Goal: Transaction & Acquisition: Download file/media

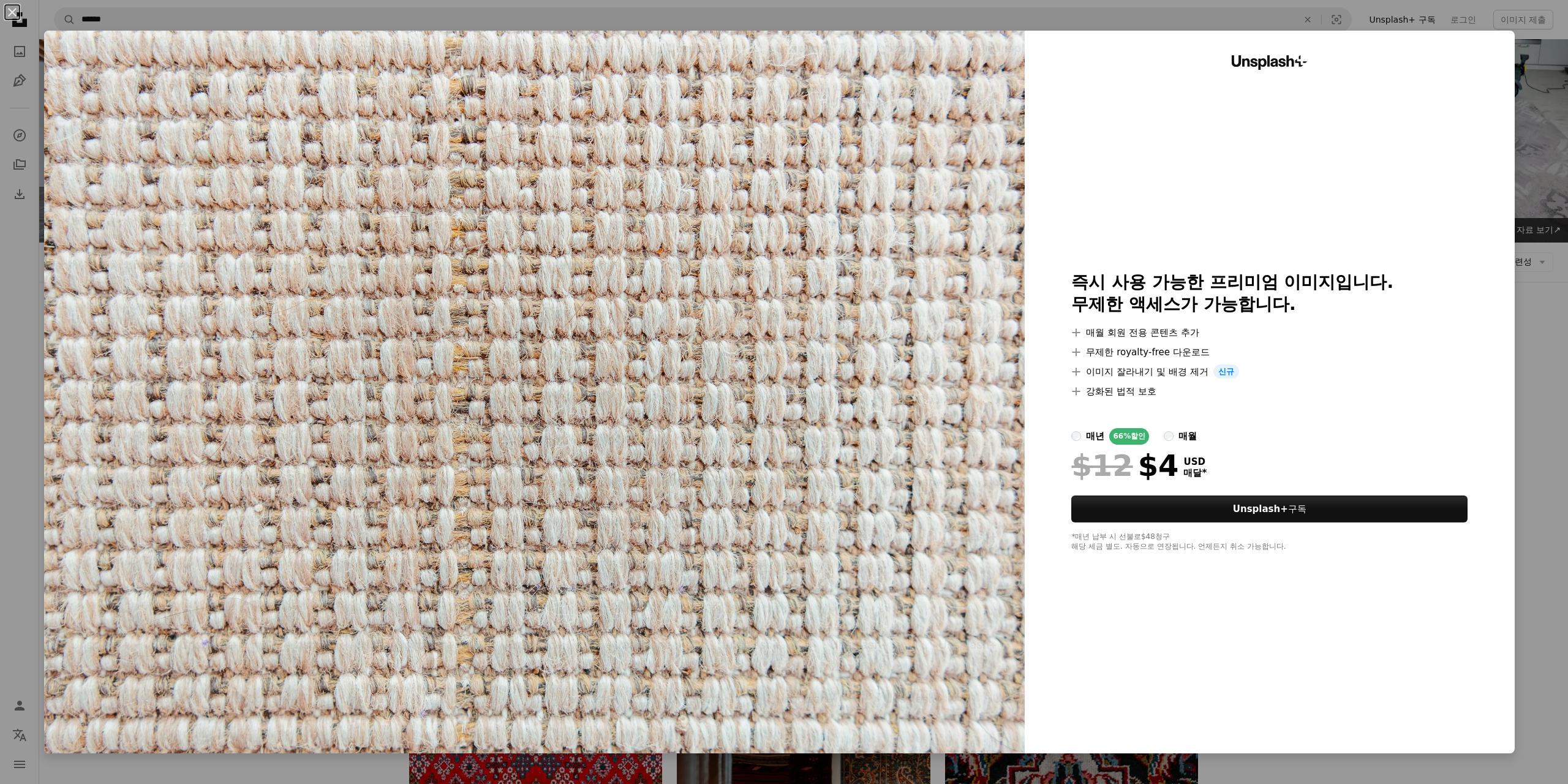
scroll to position [1524, 0]
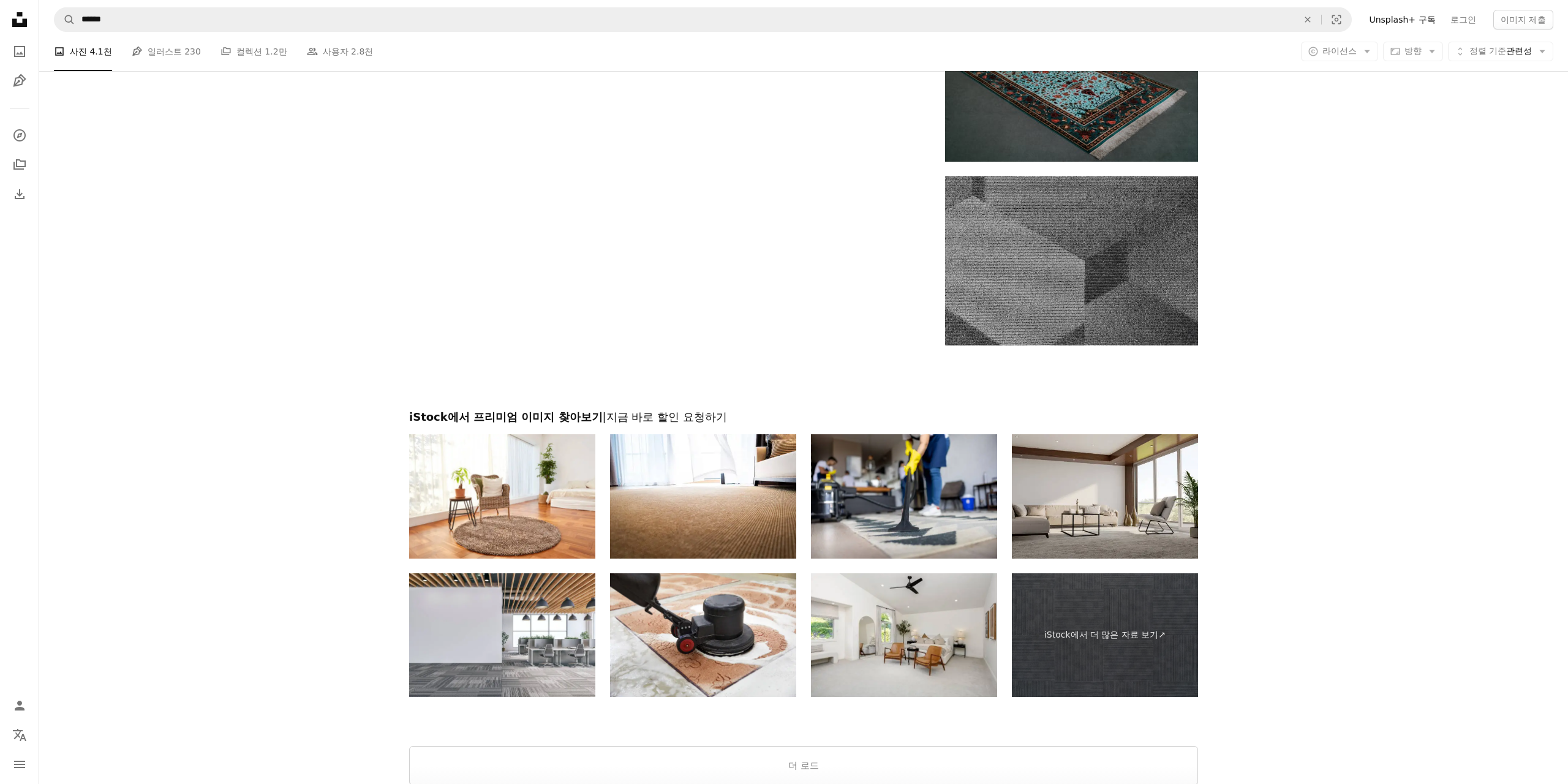
scroll to position [2117, 0]
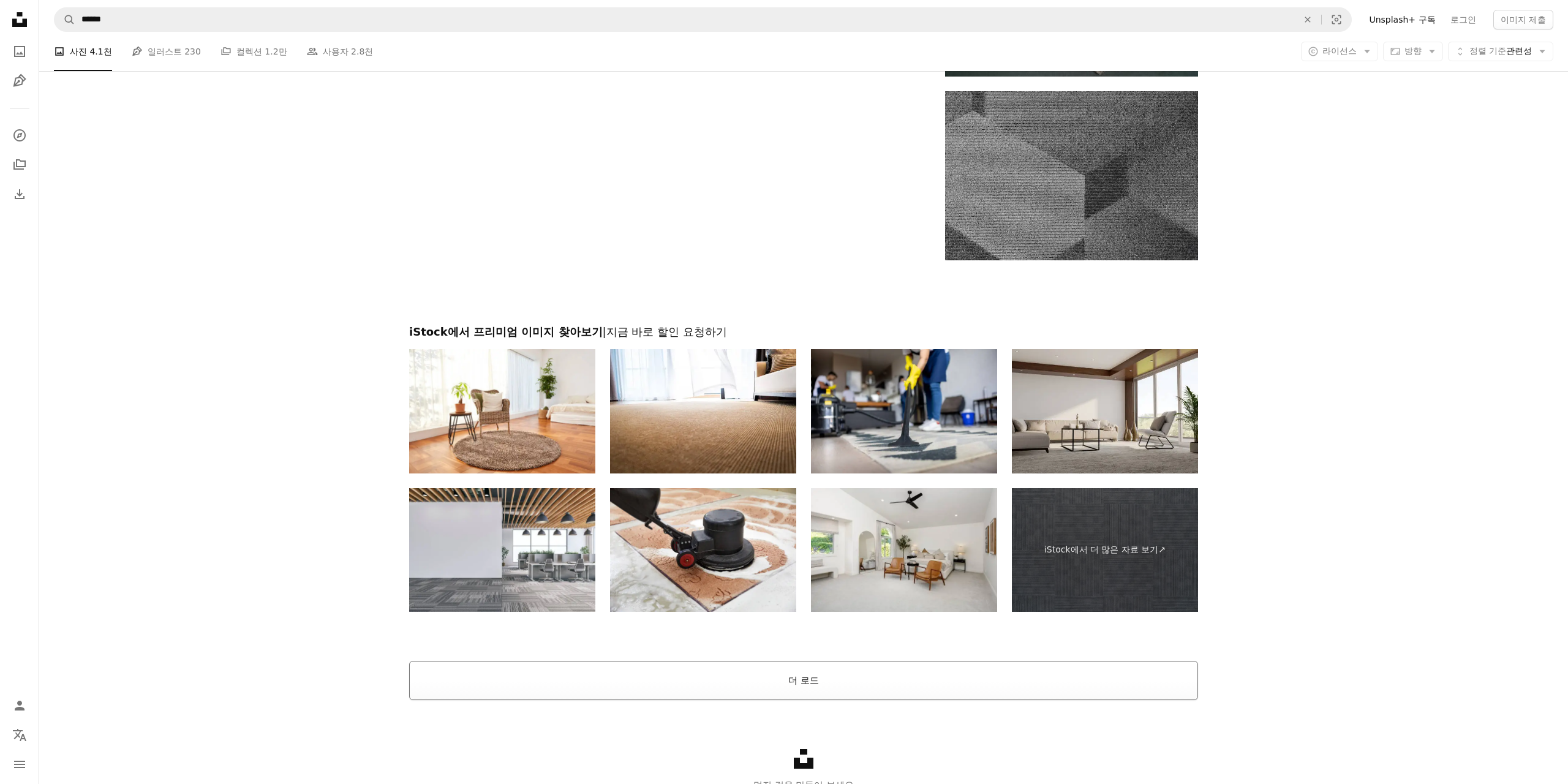
click at [761, 682] on button "더 로드" at bounding box center [803, 680] width 789 height 39
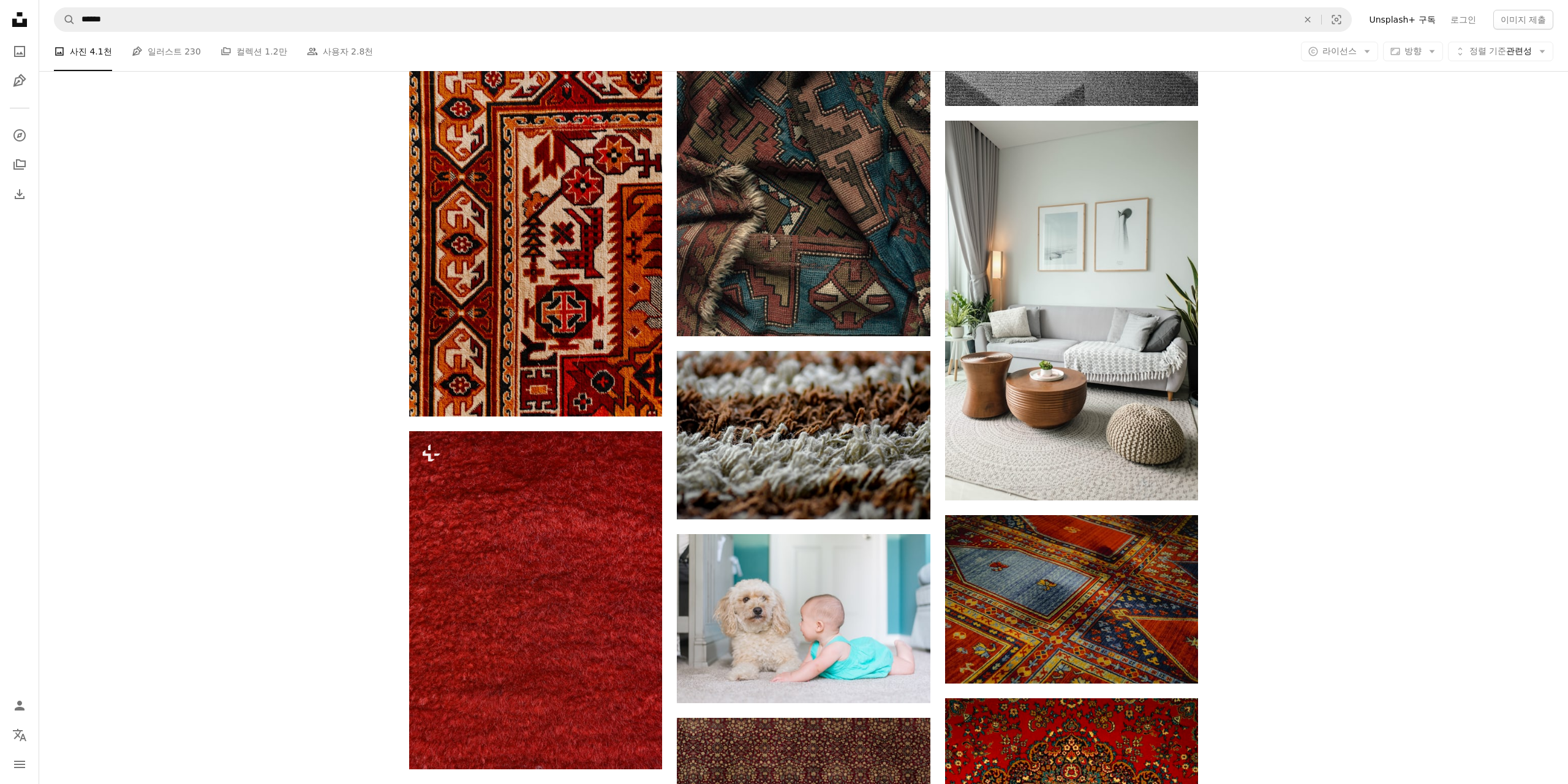
scroll to position [2420, 0]
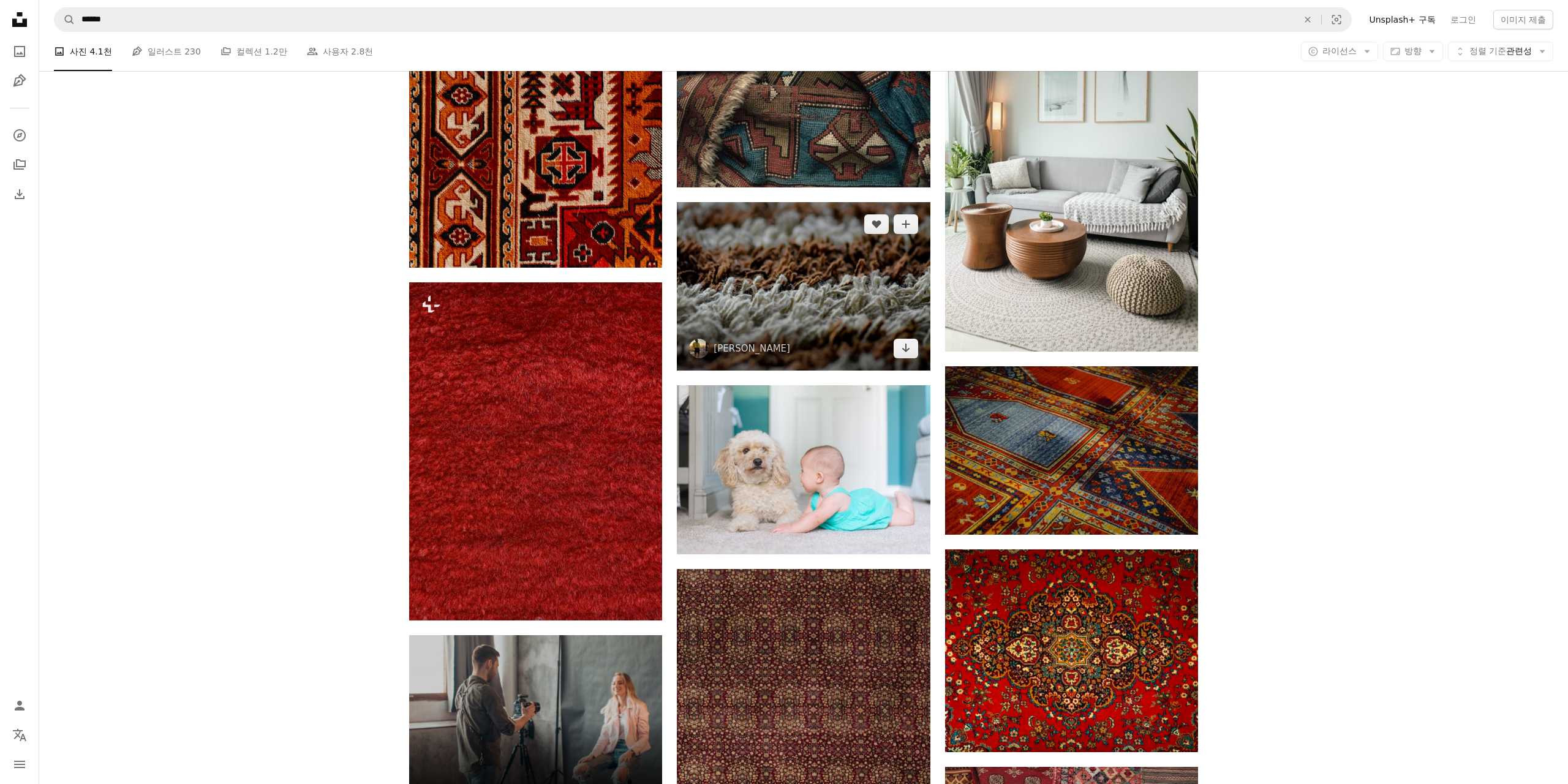
click at [889, 341] on img at bounding box center [803, 286] width 253 height 168
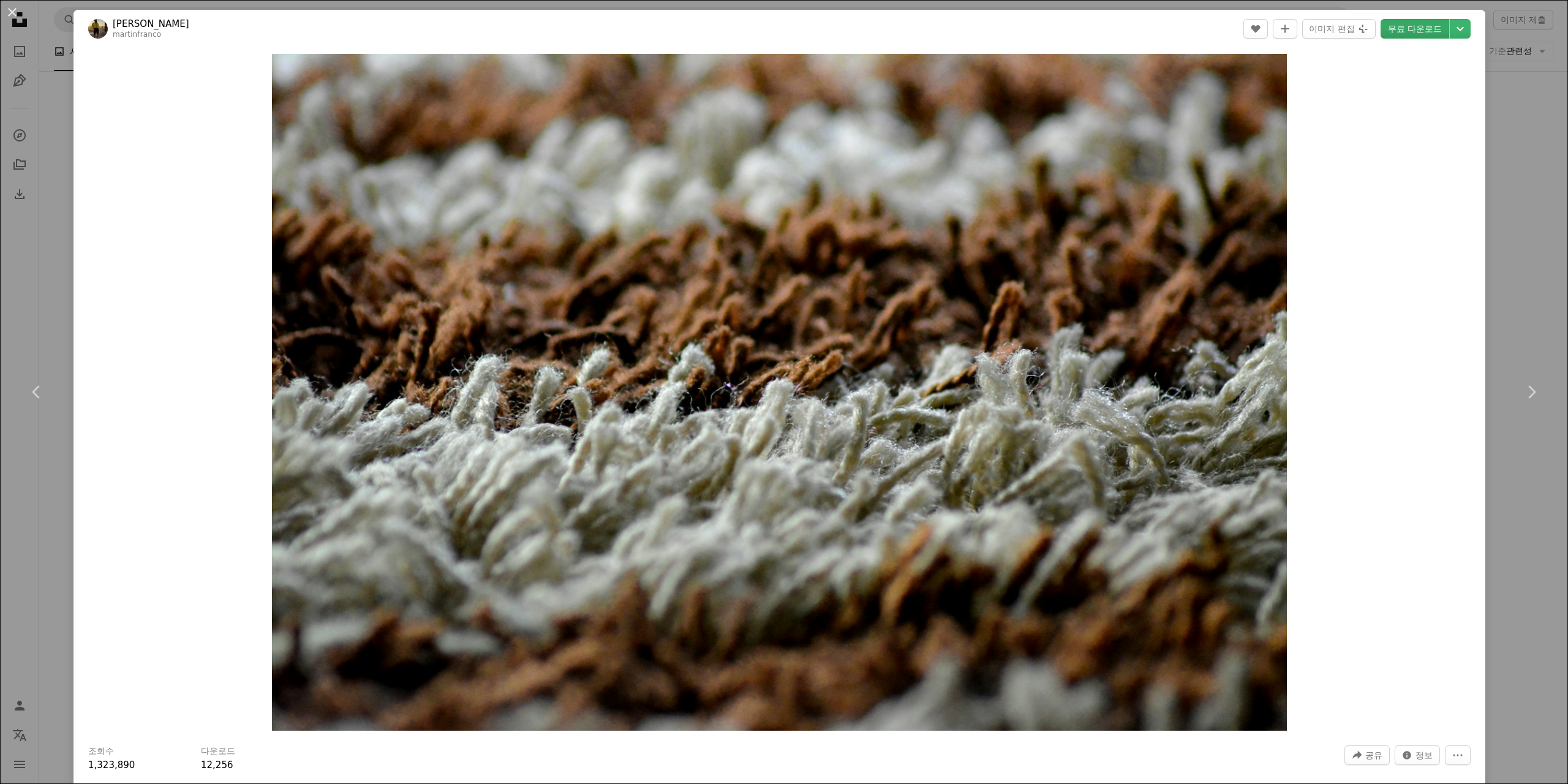
click at [1415, 27] on link "무료 다운로드" at bounding box center [1414, 29] width 68 height 20
